Goal: Task Accomplishment & Management: Manage account settings

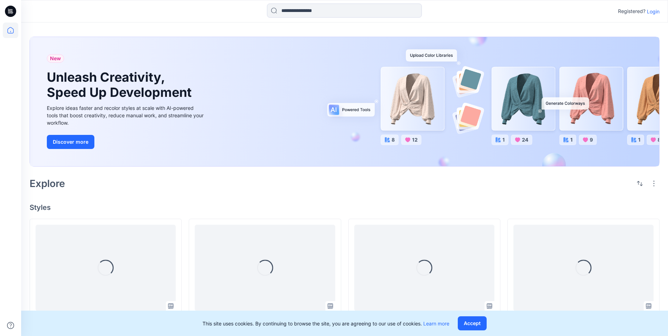
click at [652, 10] on p "Login" at bounding box center [653, 11] width 13 height 7
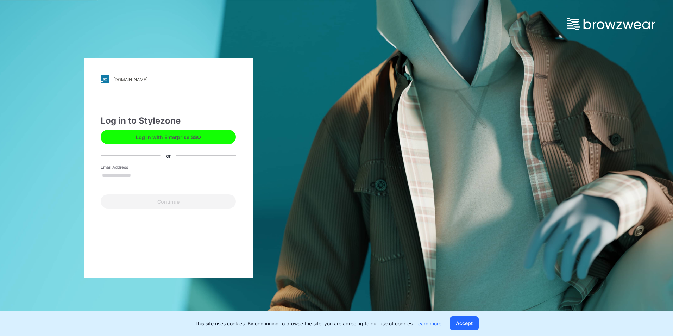
click at [168, 175] on input "Email Address" at bounding box center [168, 175] width 135 height 11
drag, startPoint x: 138, startPoint y: 172, endPoint x: 54, endPoint y: 173, distance: 83.8
click at [54, 173] on div "**********" at bounding box center [168, 168] width 337 height 336
type input "**********"
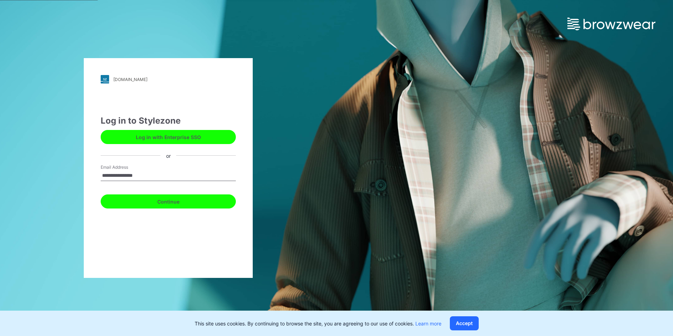
click at [148, 204] on button "Continue" at bounding box center [168, 201] width 135 height 14
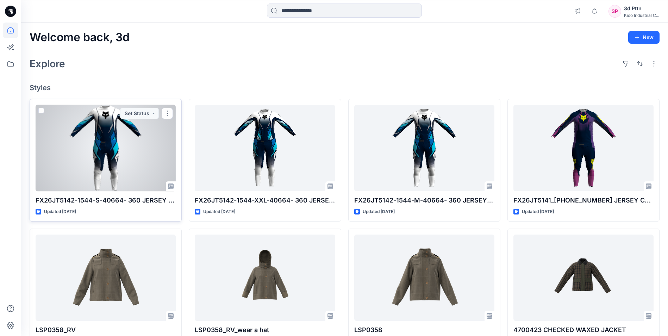
click at [127, 155] on div at bounding box center [106, 148] width 140 height 86
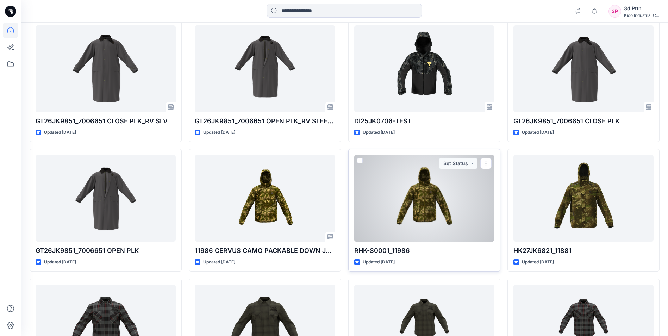
scroll to position [954, 0]
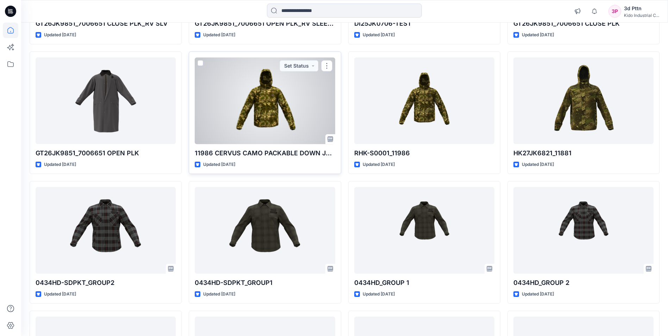
click at [264, 108] on div at bounding box center [265, 100] width 140 height 86
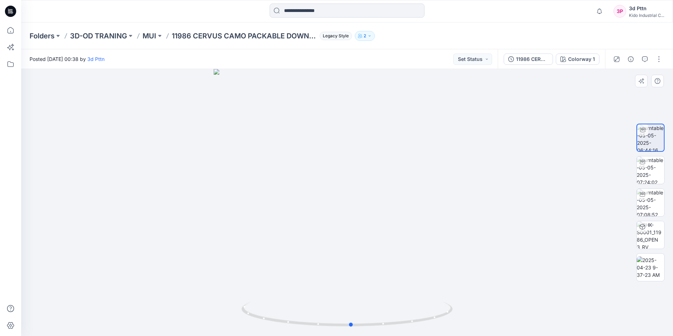
drag, startPoint x: 382, startPoint y: 325, endPoint x: 616, endPoint y: 297, distance: 236.4
click at [406, 322] on icon at bounding box center [347, 315] width 213 height 26
click at [644, 265] on img at bounding box center [650, 267] width 27 height 22
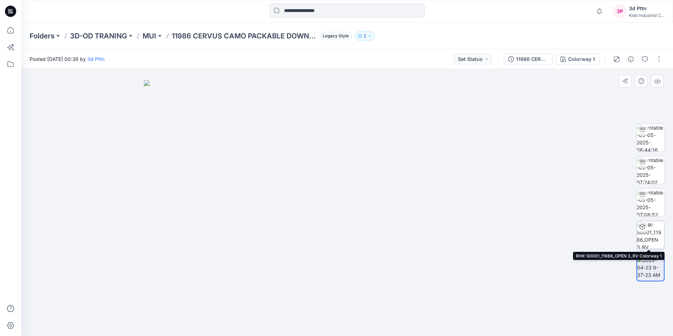
click at [654, 235] on img at bounding box center [650, 234] width 27 height 27
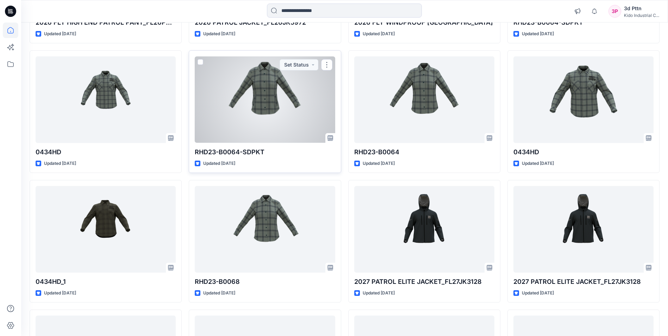
scroll to position [2157, 0]
